Goal: Find specific page/section

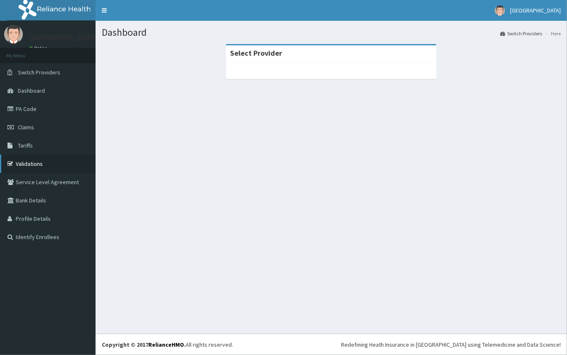
click at [47, 166] on link "Validations" at bounding box center [48, 164] width 96 height 18
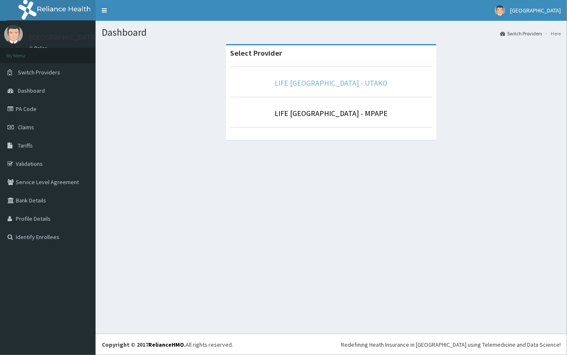
click at [310, 84] on link "LIFE [GEOGRAPHIC_DATA] - UTAKO" at bounding box center [331, 83] width 113 height 10
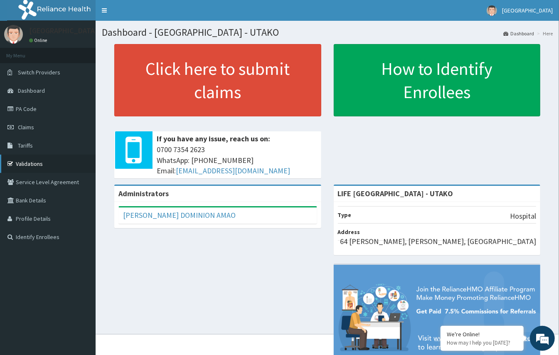
click at [54, 167] on link "Validations" at bounding box center [48, 164] width 96 height 18
